Goal: Task Accomplishment & Management: Complete application form

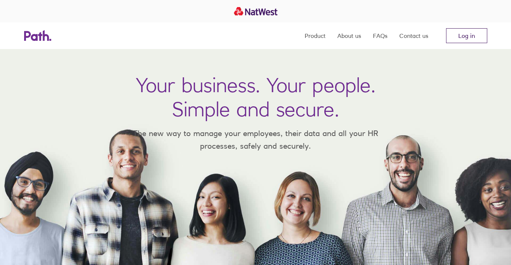
click at [481, 36] on link "Log in" at bounding box center [466, 35] width 41 height 15
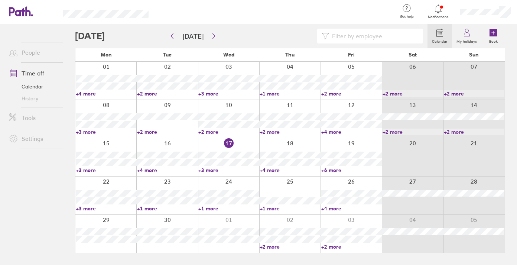
click at [33, 75] on link "Time off" at bounding box center [33, 73] width 60 height 15
click at [187, 37] on button "Today" at bounding box center [193, 36] width 33 height 12
click at [121, 37] on div at bounding box center [251, 36] width 352 height 15
click at [39, 88] on link "Calendar" at bounding box center [33, 87] width 60 height 12
click at [34, 88] on link "Calendar" at bounding box center [33, 87] width 60 height 12
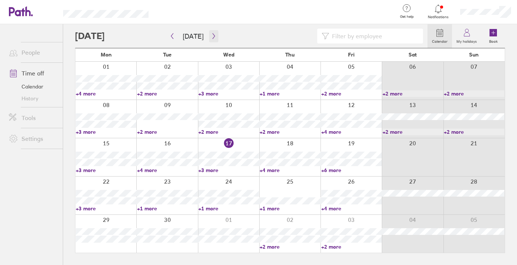
click at [211, 36] on icon "button" at bounding box center [214, 36] width 6 height 6
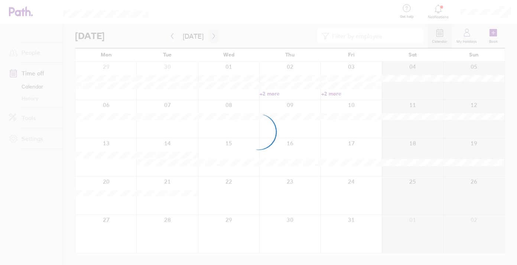
click at [209, 36] on div at bounding box center [258, 132] width 517 height 265
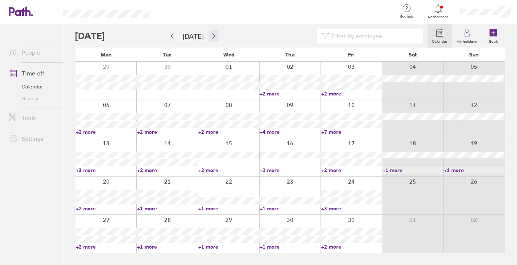
click at [211, 36] on icon "button" at bounding box center [214, 36] width 6 height 6
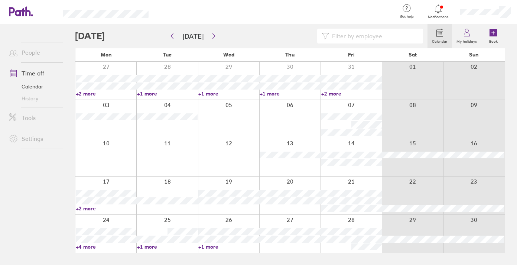
click at [445, 38] on label "Calendar" at bounding box center [439, 40] width 24 height 7
click at [213, 39] on button "button" at bounding box center [213, 36] width 9 height 12
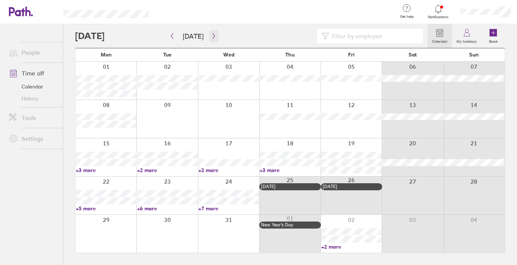
click at [212, 39] on button "button" at bounding box center [213, 36] width 9 height 12
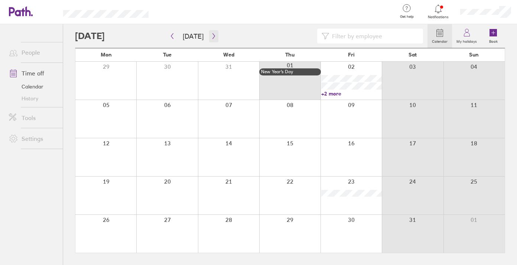
click at [215, 39] on button "button" at bounding box center [213, 36] width 9 height 12
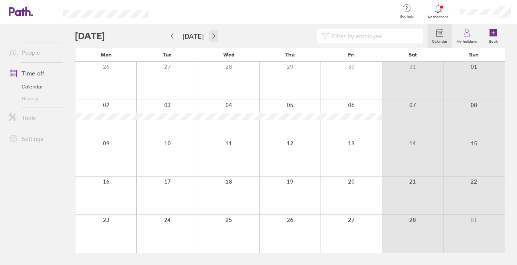
click at [211, 35] on icon "button" at bounding box center [214, 36] width 6 height 6
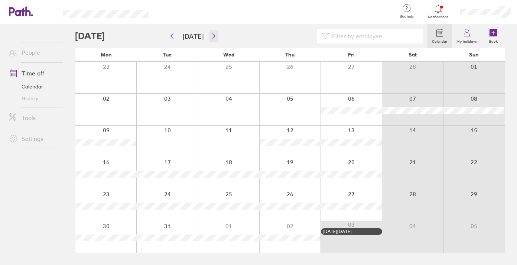
click at [212, 39] on button "button" at bounding box center [213, 36] width 9 height 12
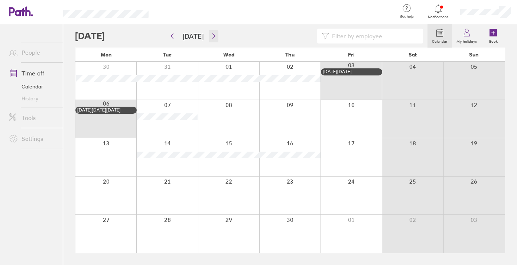
click at [211, 37] on icon "button" at bounding box center [214, 36] width 6 height 6
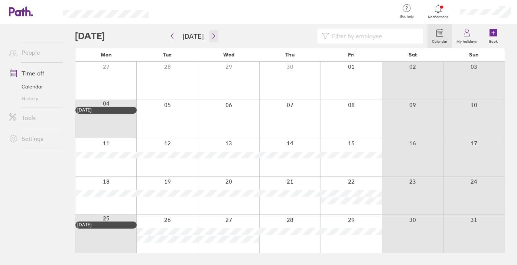
click at [212, 36] on icon "button" at bounding box center [213, 36] width 2 height 6
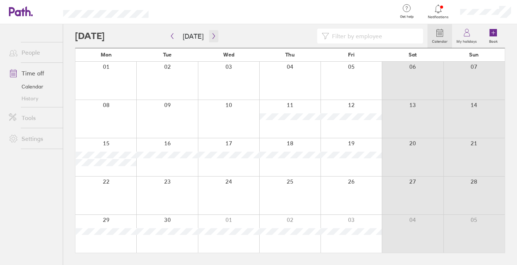
click at [212, 36] on icon "button" at bounding box center [213, 36] width 2 height 6
click at [347, 202] on div at bounding box center [350, 195] width 61 height 38
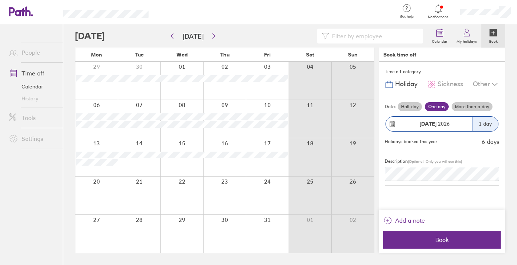
click at [222, 199] on div at bounding box center [224, 195] width 43 height 38
click at [393, 124] on icon at bounding box center [392, 123] width 7 height 7
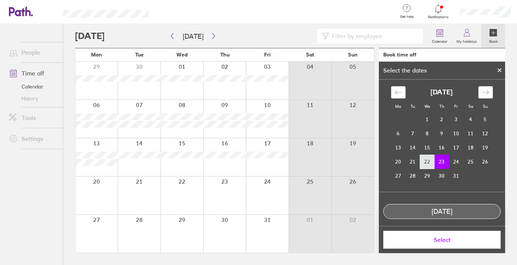
click at [427, 162] on td "22" at bounding box center [427, 161] width 14 height 14
click at [434, 162] on td "23" at bounding box center [441, 161] width 14 height 14
click at [448, 240] on span "Select" at bounding box center [441, 239] width 107 height 7
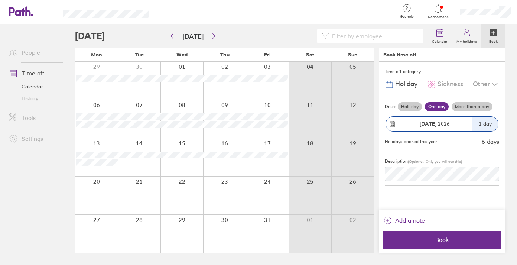
click at [481, 127] on div "1 day" at bounding box center [485, 124] width 26 height 14
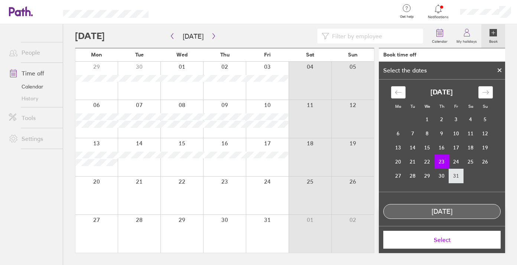
click at [451, 177] on td "31" at bounding box center [456, 175] width 14 height 14
click at [443, 240] on span "Select" at bounding box center [441, 239] width 107 height 7
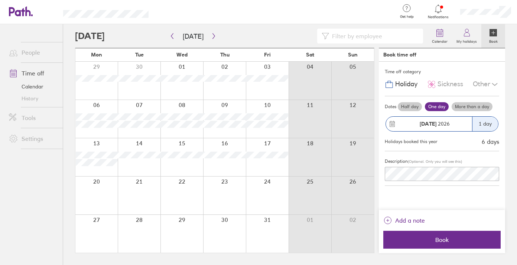
click at [490, 124] on div "1 day" at bounding box center [485, 124] width 26 height 14
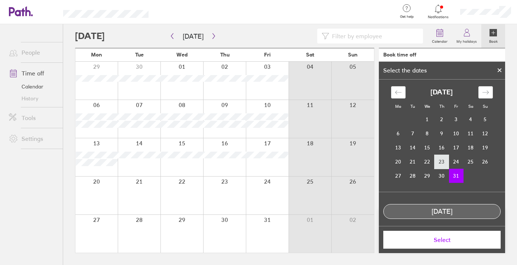
click at [438, 163] on td "23" at bounding box center [441, 161] width 14 height 14
click at [459, 235] on button "Select" at bounding box center [441, 239] width 117 height 18
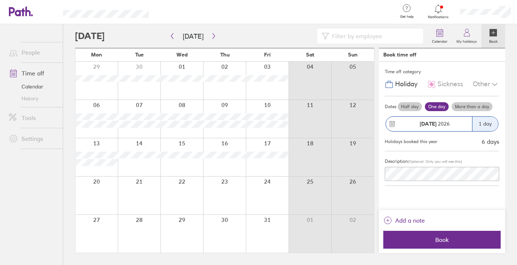
click at [466, 108] on label "More than a day" at bounding box center [471, 106] width 41 height 9
click at [0, 0] on input "More than a day" at bounding box center [0, 0] width 0 height 0
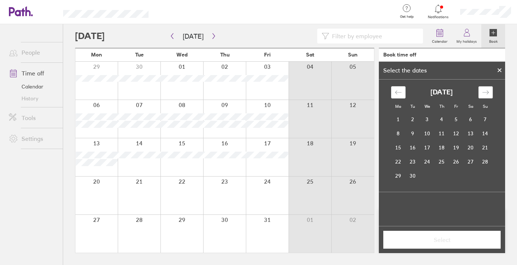
click at [482, 93] on icon "Move forward to switch to the next month." at bounding box center [485, 92] width 7 height 7
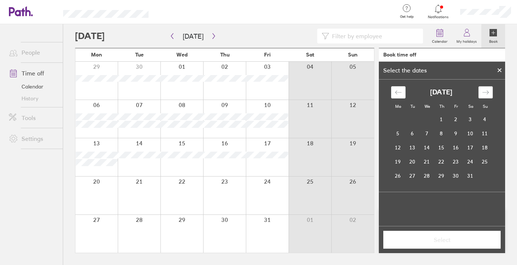
click at [482, 93] on icon "Move forward to switch to the next month." at bounding box center [485, 92] width 7 height 7
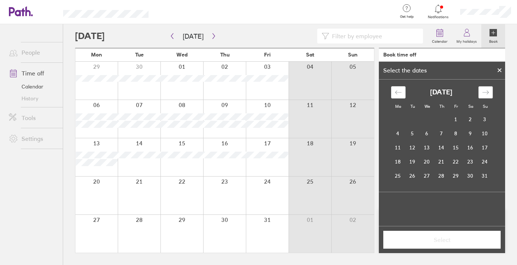
click at [482, 93] on icon "Move forward to switch to the next month." at bounding box center [485, 92] width 7 height 7
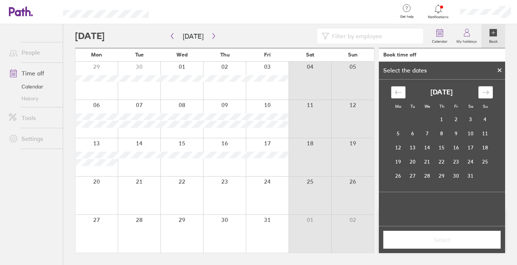
click at [401, 93] on icon "Move backward to switch to the previous month." at bounding box center [398, 92] width 7 height 7
click at [454, 176] on td "31" at bounding box center [456, 175] width 14 height 14
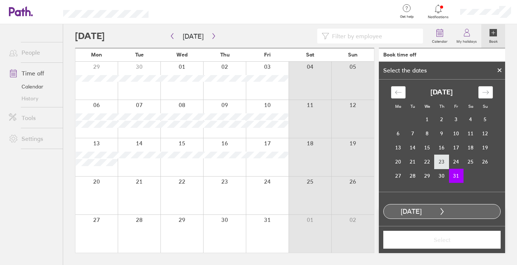
click at [440, 162] on td "23" at bounding box center [441, 161] width 14 height 14
click at [453, 177] on td "31" at bounding box center [456, 175] width 14 height 14
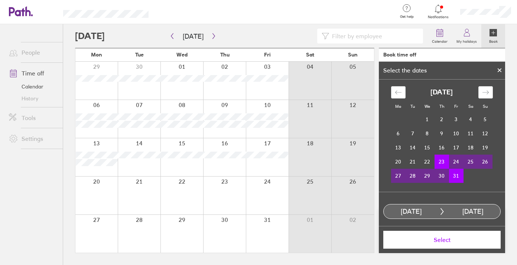
click at [441, 244] on button "Select" at bounding box center [441, 239] width 117 height 18
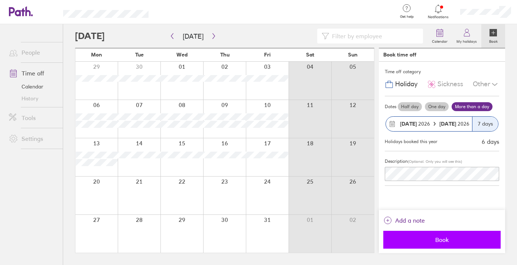
click at [449, 240] on span "Book" at bounding box center [441, 239] width 107 height 7
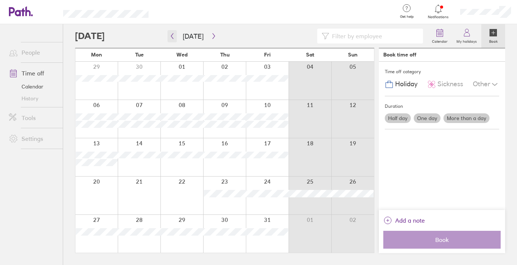
click at [171, 36] on icon "button" at bounding box center [172, 36] width 2 height 6
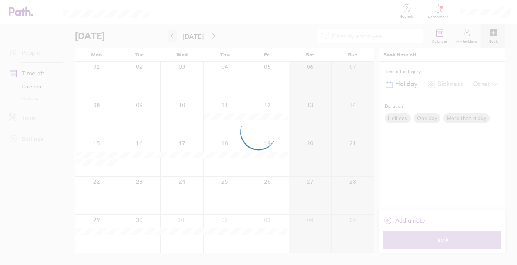
click at [171, 36] on div at bounding box center [258, 132] width 517 height 265
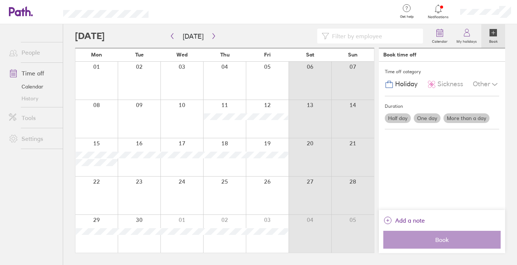
click at [113, 146] on div at bounding box center [96, 157] width 42 height 38
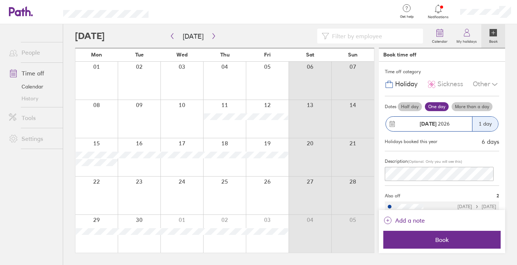
click at [484, 106] on label "More than a day" at bounding box center [471, 106] width 41 height 9
click at [0, 0] on input "More than a day" at bounding box center [0, 0] width 0 height 0
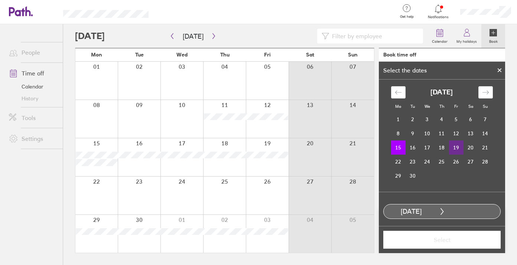
click at [454, 146] on td "19" at bounding box center [456, 147] width 14 height 14
click at [451, 242] on span "Select" at bounding box center [441, 239] width 107 height 7
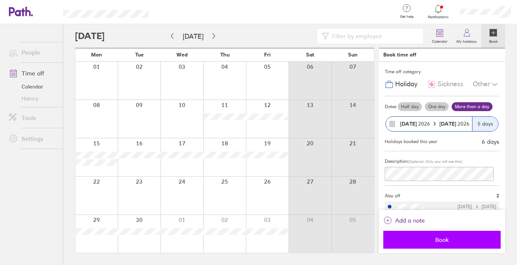
click at [436, 239] on span "Book" at bounding box center [441, 239] width 107 height 7
